Goal: Task Accomplishment & Management: Complete application form

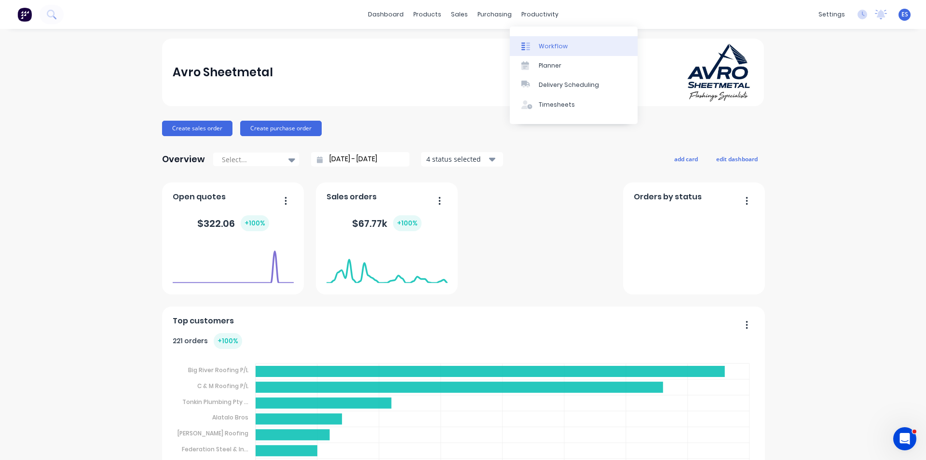
click at [554, 48] on div "Workflow" at bounding box center [553, 46] width 29 height 9
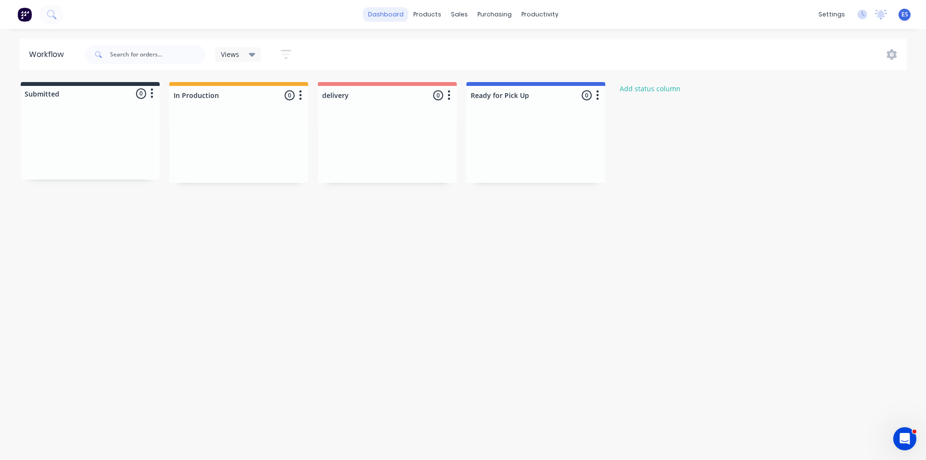
click at [377, 17] on link "dashboard" at bounding box center [385, 14] width 45 height 14
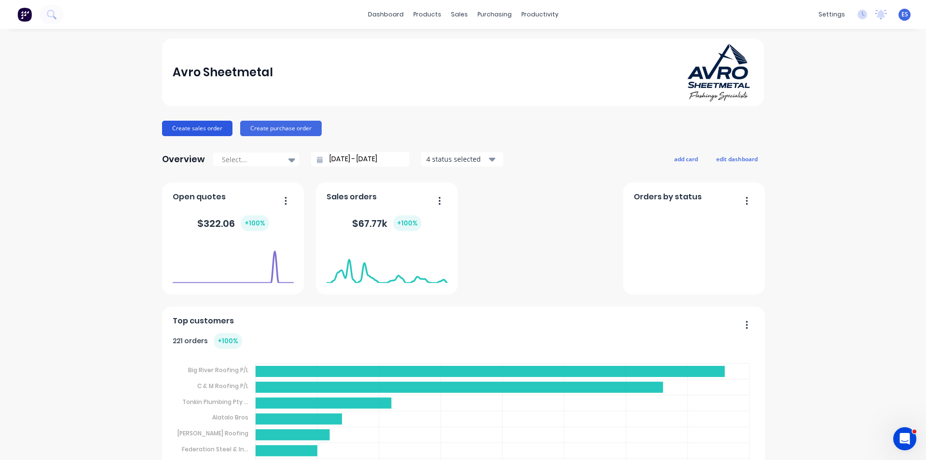
click at [207, 129] on button "Create sales order" at bounding box center [197, 128] width 70 height 15
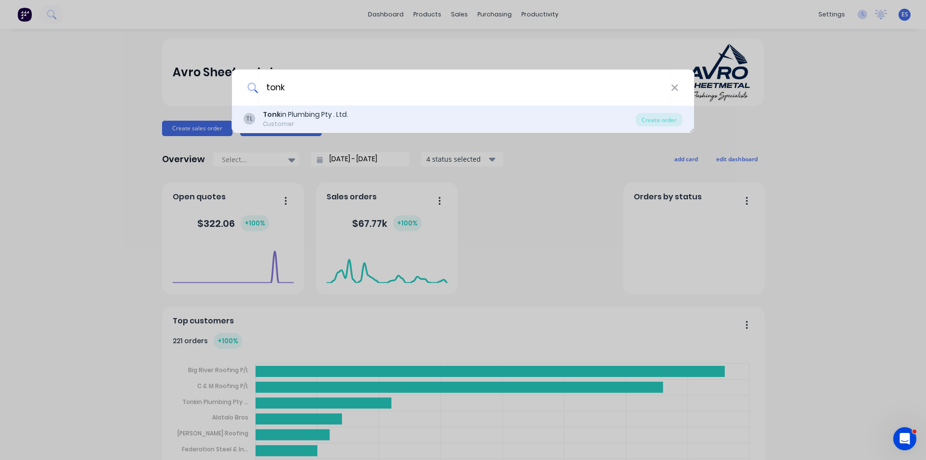
type input "tonk"
click at [345, 118] on div "Tonk in Plumbing Pty . Ltd." at bounding box center [305, 114] width 85 height 10
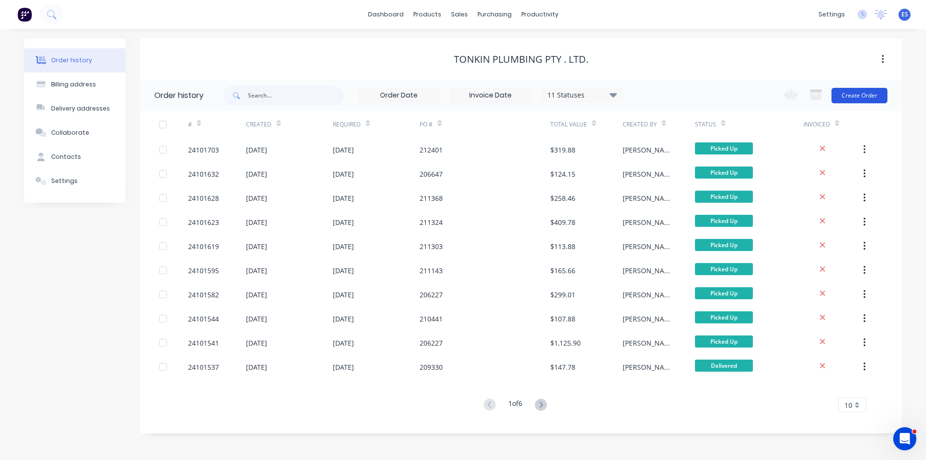
click at [846, 96] on button "Create Order" at bounding box center [860, 95] width 56 height 15
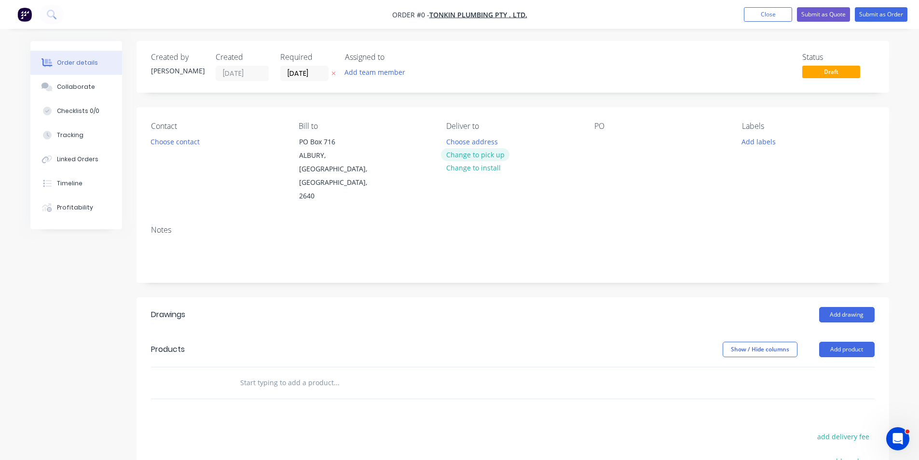
click at [462, 154] on button "Change to pick up" at bounding box center [475, 154] width 68 height 13
click at [181, 147] on button "Choose contact" at bounding box center [174, 141] width 59 height 13
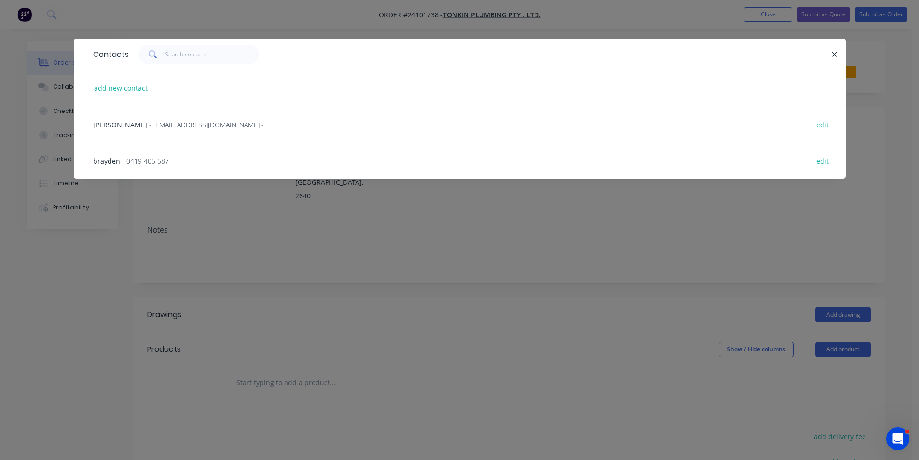
click at [138, 161] on span "- 0419 405 587" at bounding box center [145, 160] width 47 height 9
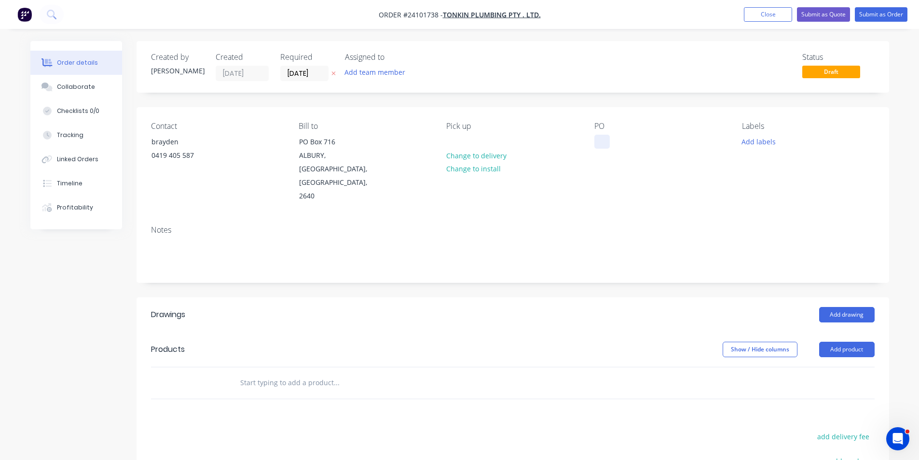
click at [597, 140] on div at bounding box center [601, 142] width 15 height 14
click at [839, 307] on button "Add drawing" at bounding box center [846, 314] width 55 height 15
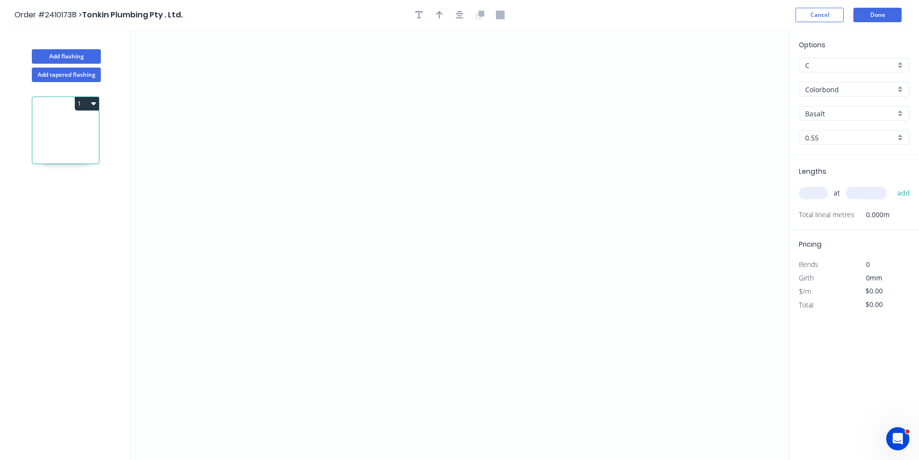
click at [837, 89] on input "Colorbond" at bounding box center [850, 89] width 90 height 10
click at [832, 156] on div "Zincalume" at bounding box center [853, 158] width 109 height 17
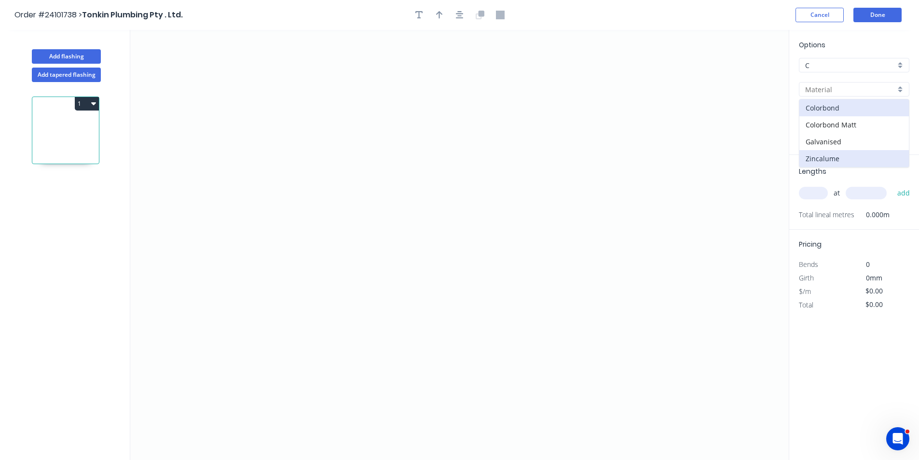
type input "Zincalume"
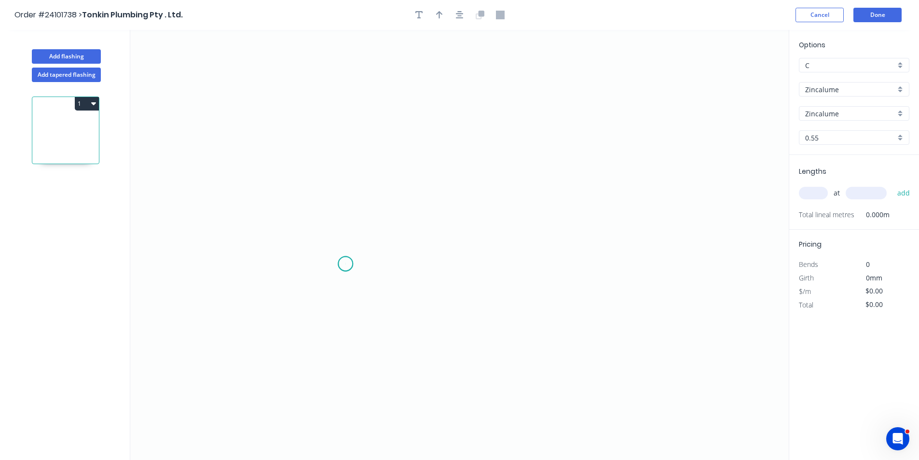
click at [345, 264] on icon "0" at bounding box center [459, 245] width 658 height 430
click at [316, 288] on icon "0" at bounding box center [459, 245] width 658 height 430
click at [321, 123] on icon "0 ?" at bounding box center [459, 245] width 658 height 430
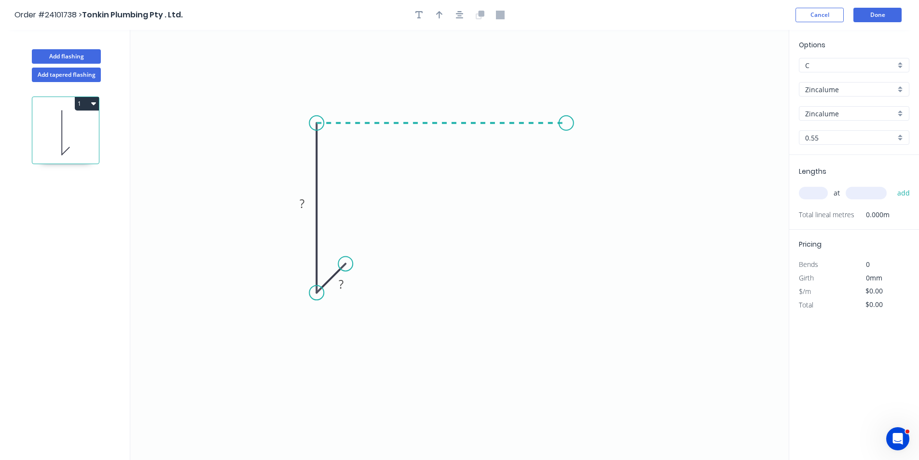
click at [566, 123] on icon "0 ? ?" at bounding box center [459, 245] width 658 height 430
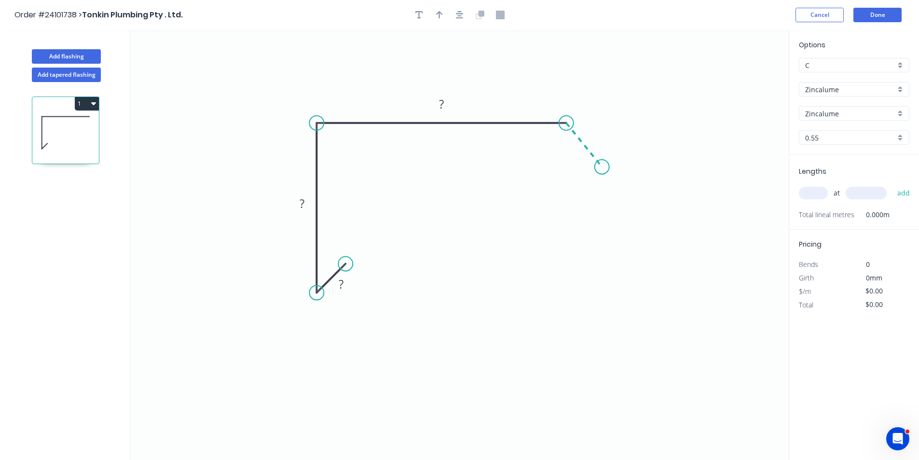
click at [602, 167] on icon "0 ? ? ?" at bounding box center [459, 245] width 658 height 430
click at [602, 167] on circle at bounding box center [602, 167] width 14 height 14
click at [586, 181] on div "Hide angle" at bounding box center [594, 182] width 97 height 20
click at [598, 137] on tspan "?" at bounding box center [595, 131] width 5 height 16
click at [442, 108] on tspan "?" at bounding box center [441, 104] width 5 height 16
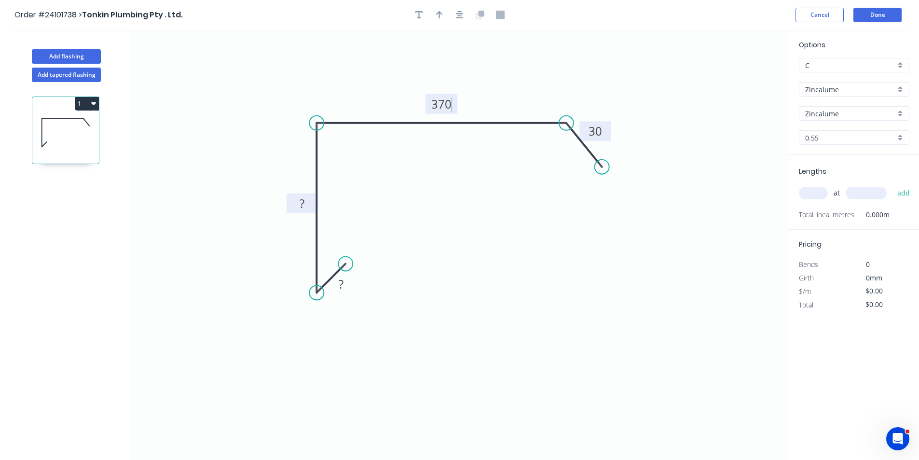
click at [295, 203] on rect at bounding box center [301, 204] width 19 height 14
click at [343, 284] on tspan "?" at bounding box center [341, 284] width 5 height 16
click at [806, 194] on input "text" at bounding box center [813, 193] width 29 height 13
type input "$24.30"
type input "3"
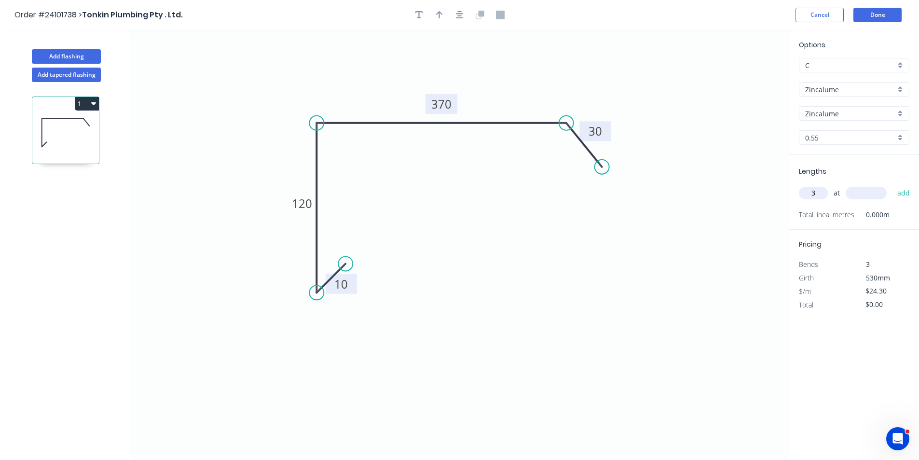
click at [860, 193] on input "text" at bounding box center [866, 193] width 41 height 13
type input "4000"
click at [892, 185] on button "add" at bounding box center [903, 193] width 23 height 16
type input "$291.60"
click at [888, 18] on button "Done" at bounding box center [877, 15] width 48 height 14
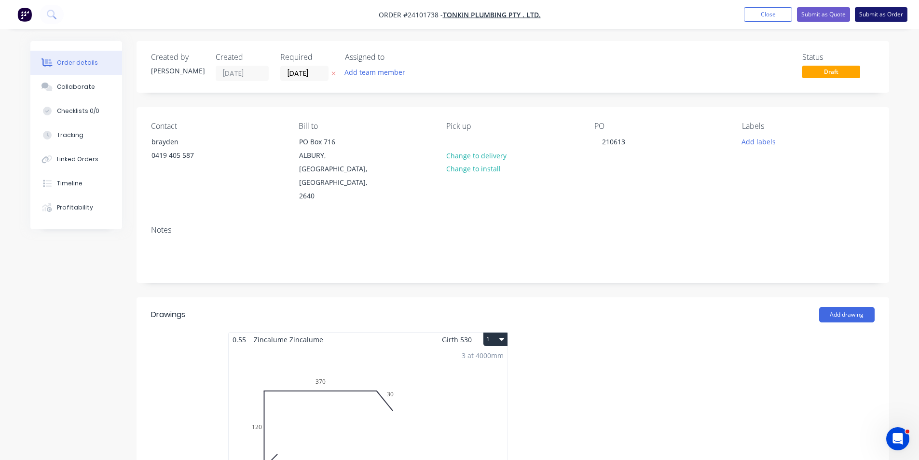
click at [878, 20] on button "Submit as Order" at bounding box center [881, 14] width 53 height 14
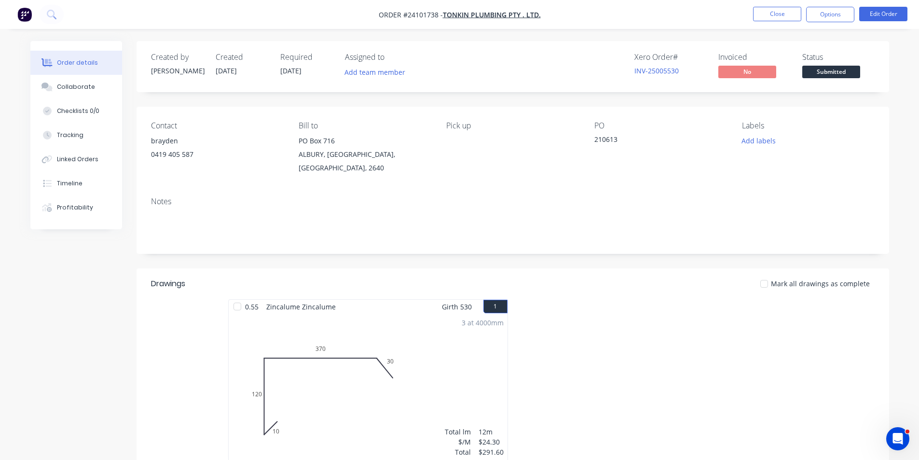
click at [23, 16] on img "button" at bounding box center [24, 14] width 14 height 14
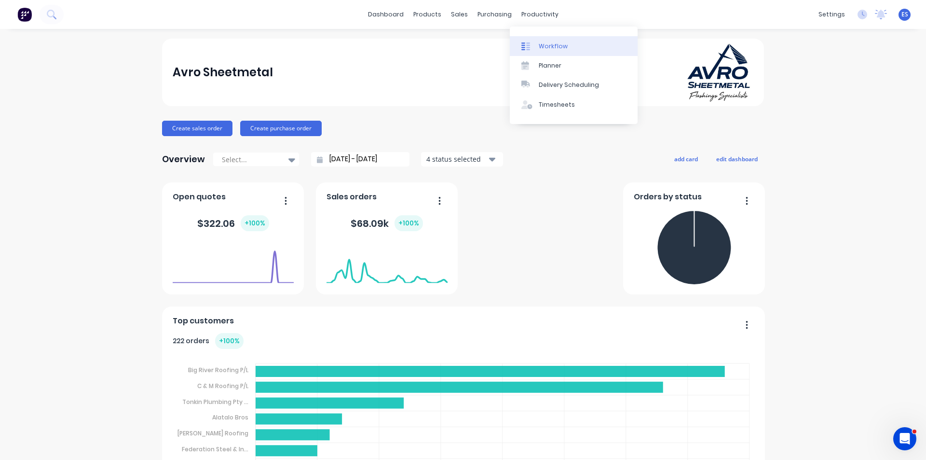
click at [549, 46] on div "Workflow" at bounding box center [553, 46] width 29 height 9
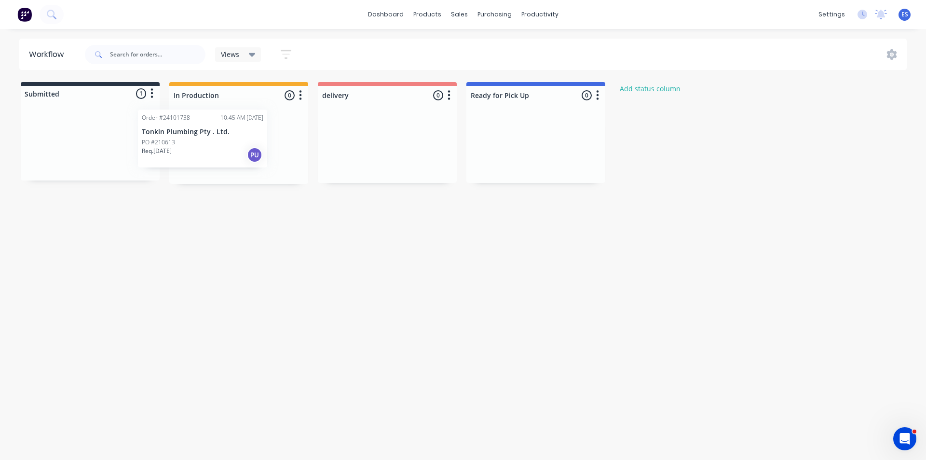
drag, startPoint x: 90, startPoint y: 150, endPoint x: 207, endPoint y: 145, distance: 117.3
click at [207, 145] on div "Submitted 1 Status colour #273444 hex #273444 Save Cancel Summaries Total order…" at bounding box center [447, 133] width 909 height 102
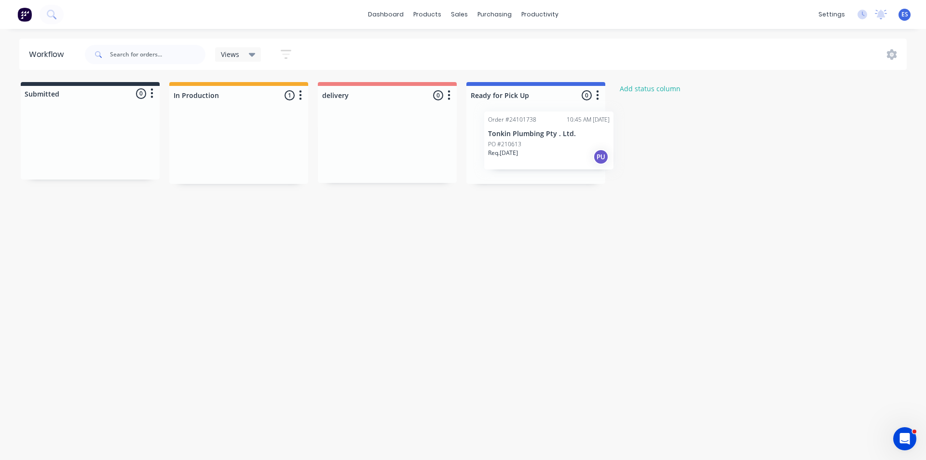
drag, startPoint x: 219, startPoint y: 152, endPoint x: 534, endPoint y: 145, distance: 314.6
click at [534, 145] on div "Submitted 0 Status colour #273444 hex #273444 Save Cancel Summaries Total order…" at bounding box center [447, 133] width 909 height 102
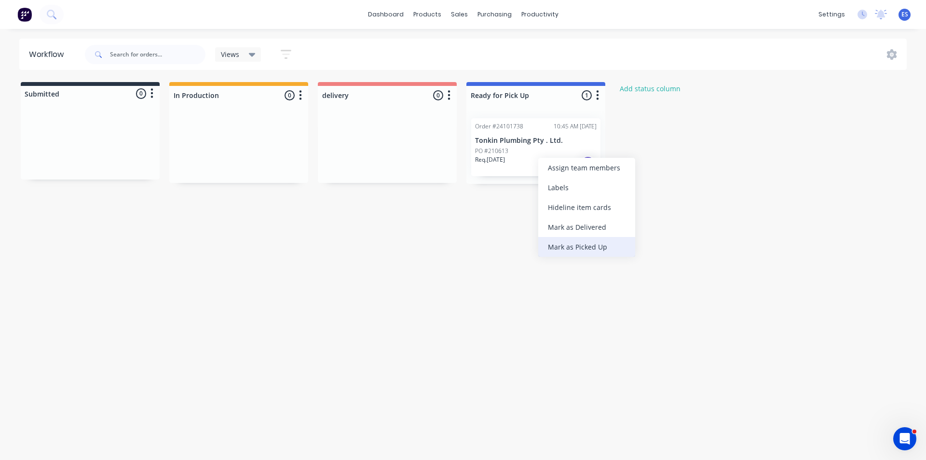
click at [585, 248] on div "Mark as Picked Up" at bounding box center [586, 247] width 97 height 20
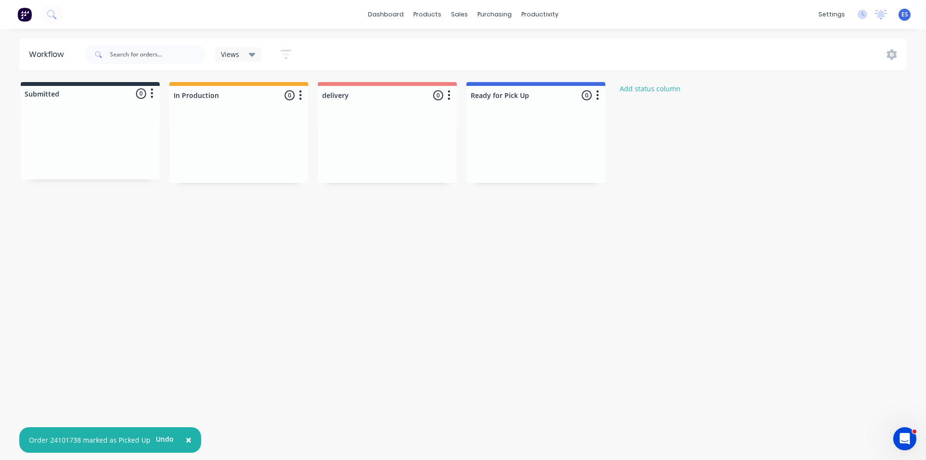
click at [276, 250] on div "Workflow Views Save new view None (Default) edit Show/Hide statuses Show line i…" at bounding box center [463, 240] width 926 height 402
